Goal: Information Seeking & Learning: Learn about a topic

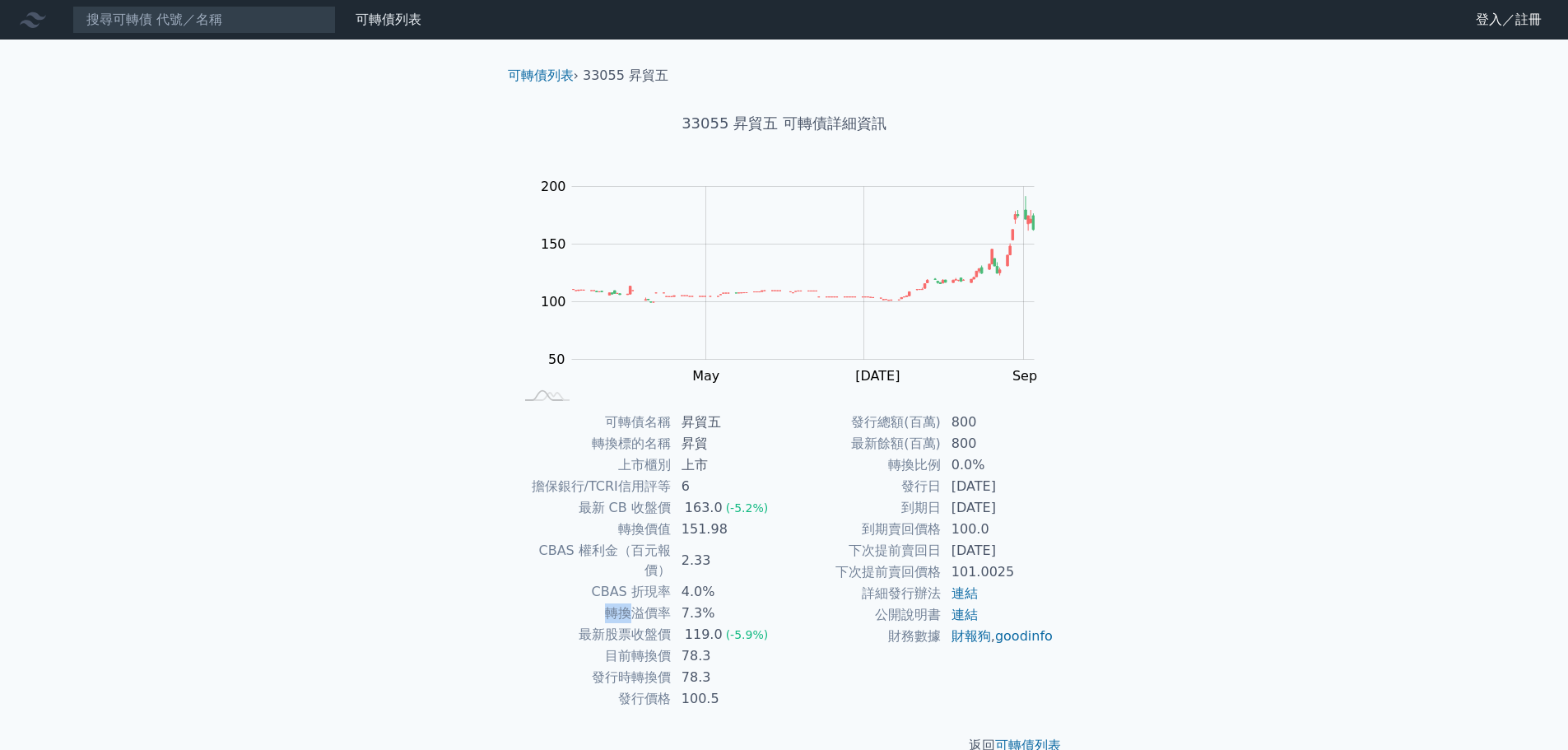
drag, startPoint x: 607, startPoint y: 589, endPoint x: 627, endPoint y: 588, distance: 20.0
click at [631, 602] on td "轉換溢價率" at bounding box center [593, 612] width 157 height 21
click at [592, 602] on td "轉換溢價率" at bounding box center [593, 612] width 157 height 21
drag, startPoint x: 574, startPoint y: 617, endPoint x: 598, endPoint y: 613, distance: 24.3
click at [598, 624] on td "最新股票收盤價" at bounding box center [593, 634] width 157 height 21
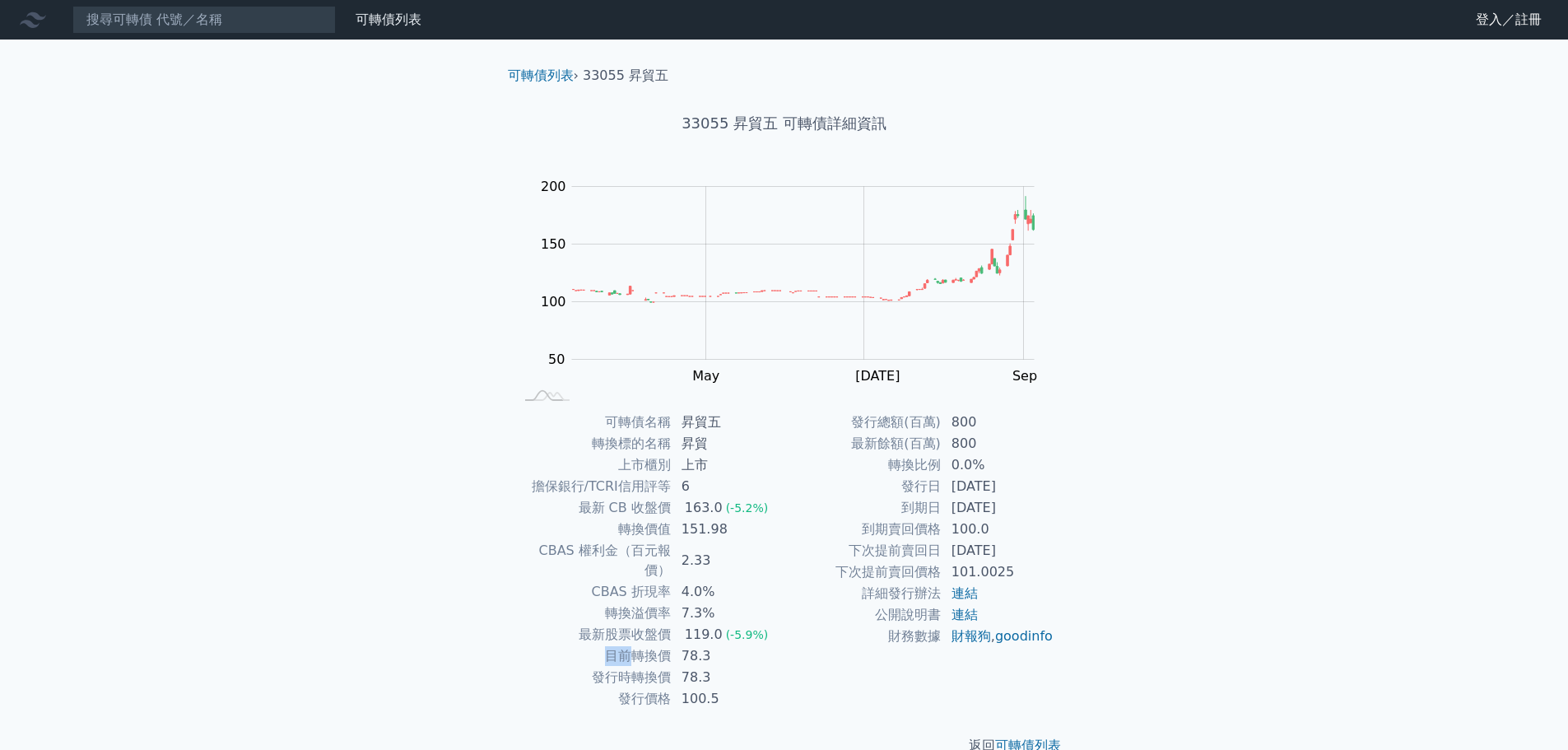
drag, startPoint x: 561, startPoint y: 641, endPoint x: 604, endPoint y: 653, distance: 44.6
click at [626, 645] on td "目前轉換價" at bounding box center [593, 655] width 157 height 21
drag, startPoint x: 579, startPoint y: 661, endPoint x: 614, endPoint y: 660, distance: 35.0
click at [614, 666] on td "發行時轉換價" at bounding box center [593, 676] width 157 height 21
